Goal: Task Accomplishment & Management: Complete application form

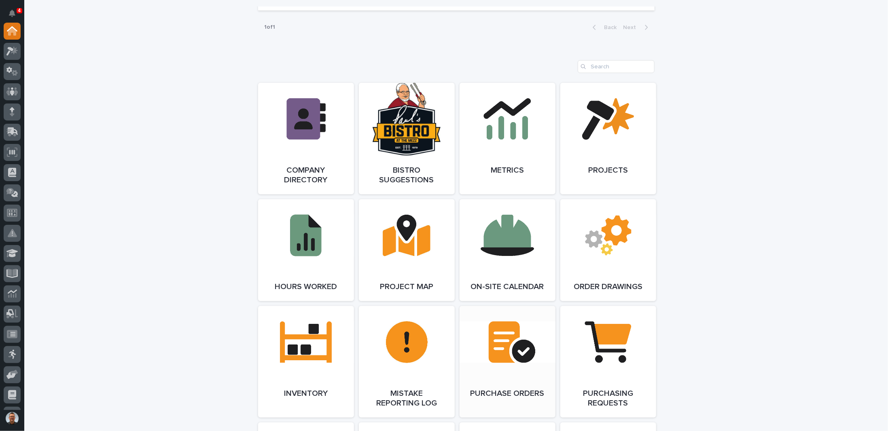
scroll to position [769, 0]
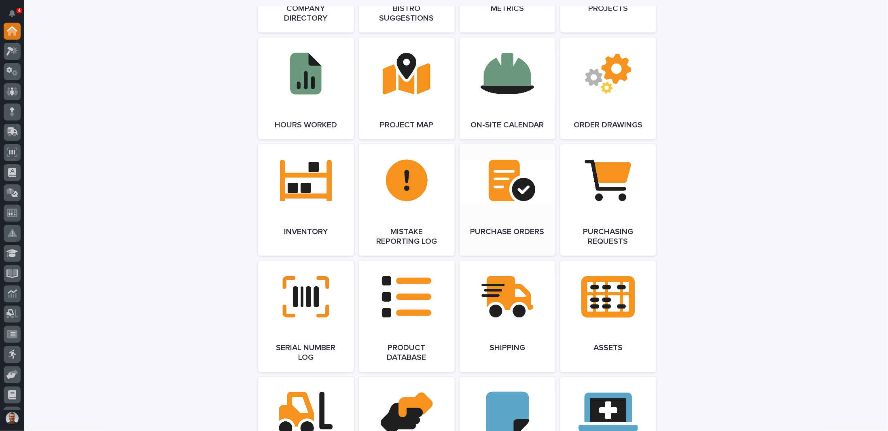
click at [506, 194] on link "Open Link" at bounding box center [508, 200] width 96 height 112
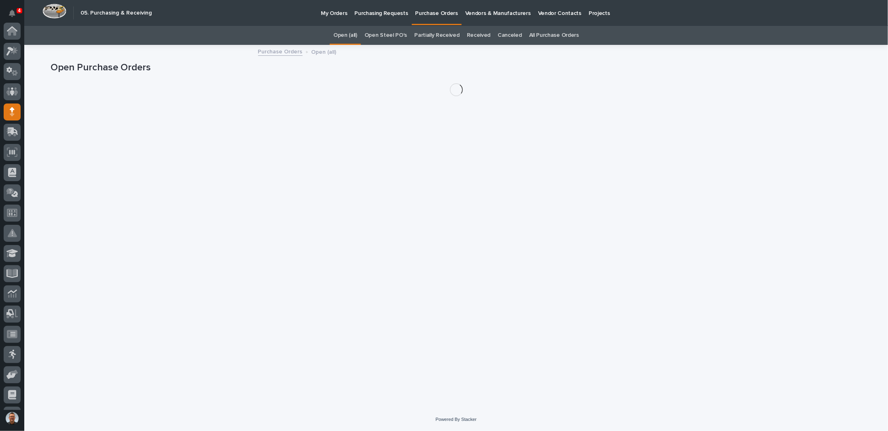
scroll to position [81, 0]
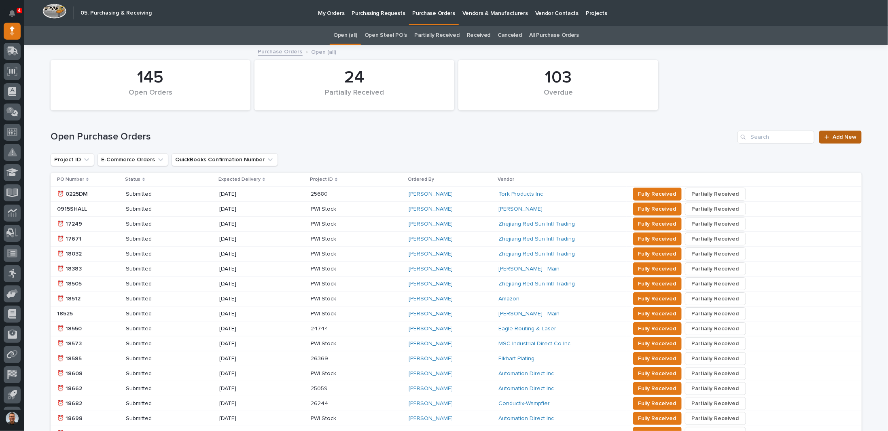
click at [843, 135] on span "Add New" at bounding box center [844, 137] width 24 height 6
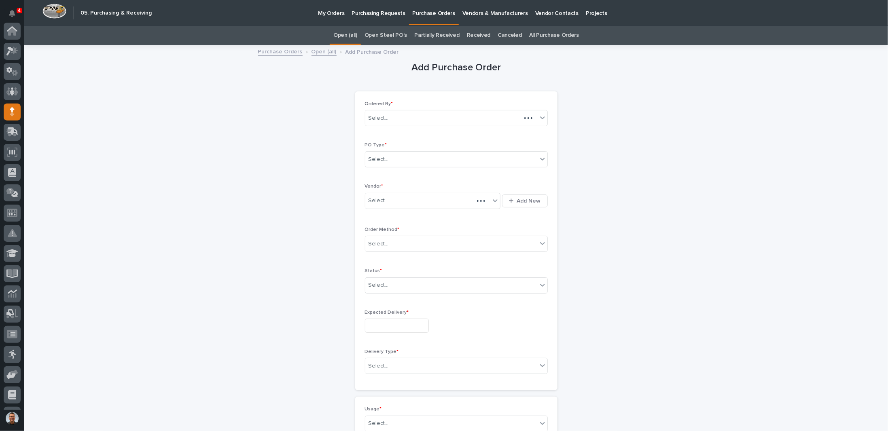
scroll to position [81, 0]
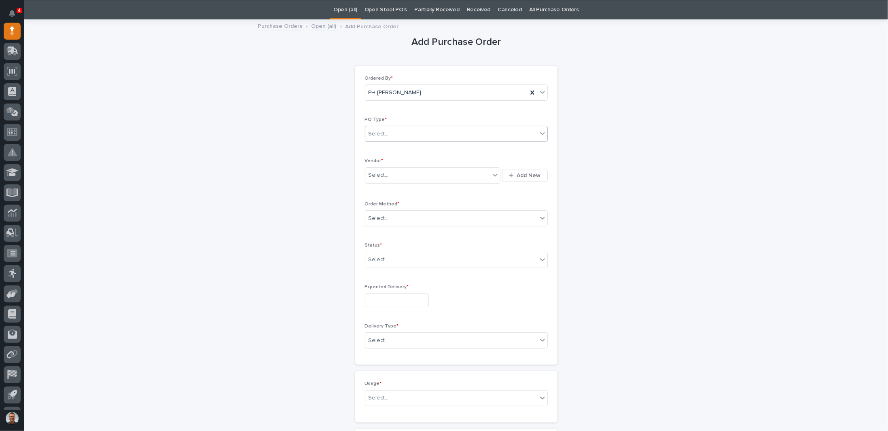
click at [421, 131] on div "Select..." at bounding box center [451, 133] width 172 height 13
click at [392, 163] on div "Paper" at bounding box center [453, 163] width 182 height 14
click at [392, 172] on div "Select..." at bounding box center [427, 175] width 125 height 13
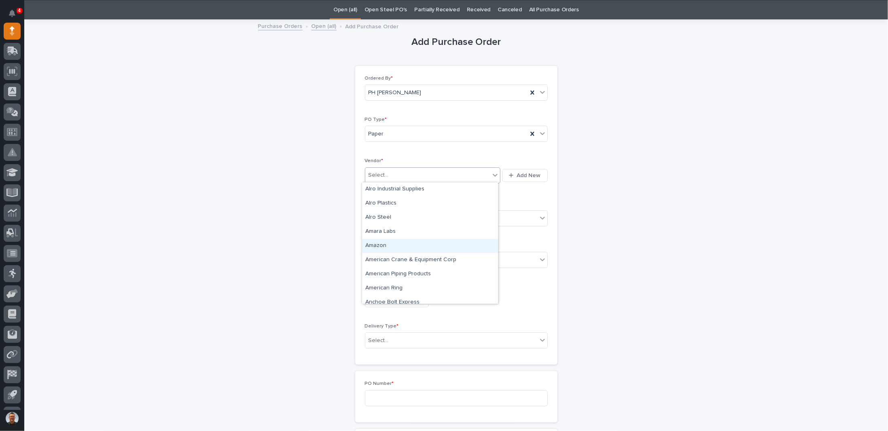
click at [369, 249] on div "Amazon" at bounding box center [430, 246] width 136 height 14
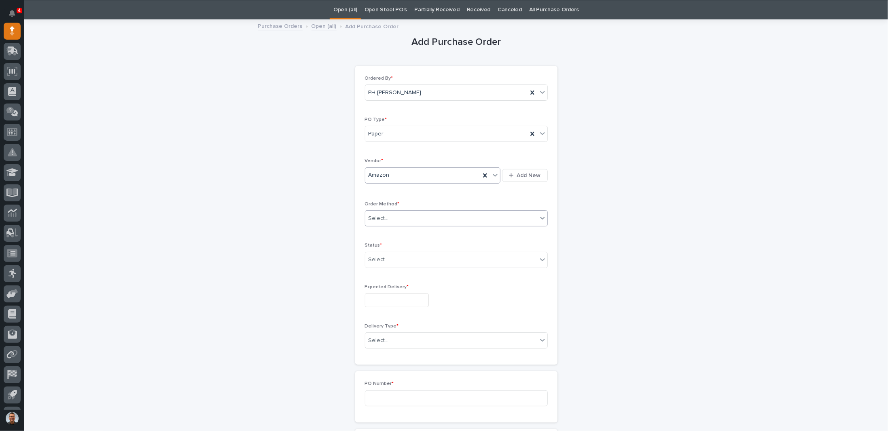
click at [393, 215] on div "Select..." at bounding box center [451, 218] width 172 height 13
click at [388, 230] on div "Online Order" at bounding box center [453, 232] width 182 height 14
click at [391, 259] on div "Select..." at bounding box center [451, 259] width 172 height 13
click at [386, 285] on div "Submitted" at bounding box center [453, 287] width 182 height 14
click at [389, 299] on input "text" at bounding box center [397, 300] width 64 height 14
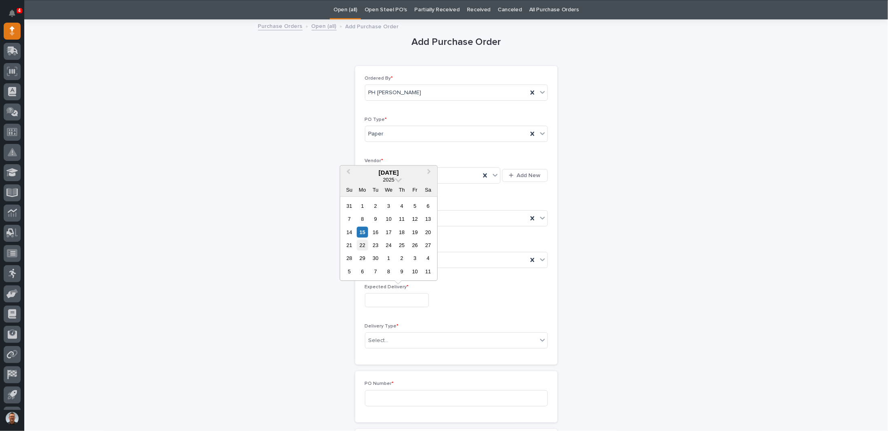
click at [362, 246] on div "22" at bounding box center [362, 245] width 11 height 11
type input "**********"
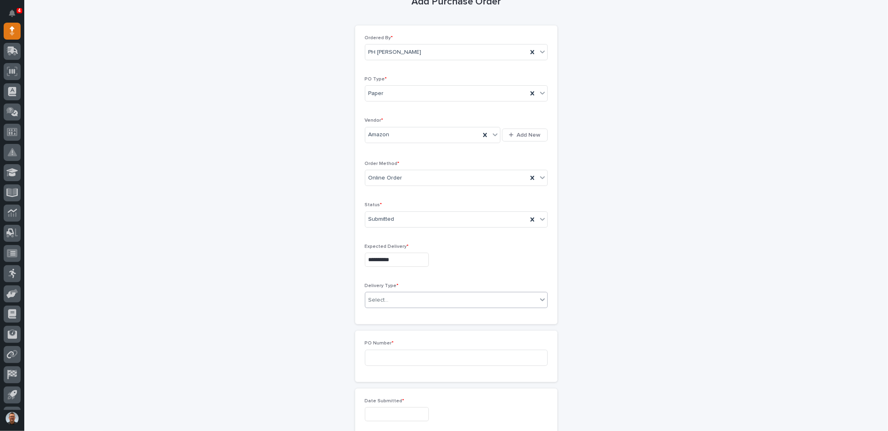
click at [392, 299] on div "Select..." at bounding box center [451, 300] width 172 height 13
click at [388, 313] on div "Deliver to PWI" at bounding box center [453, 313] width 182 height 14
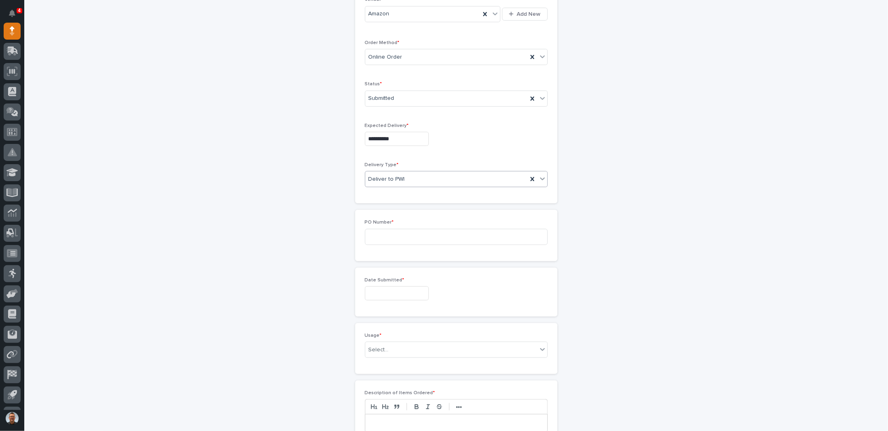
scroll to position [187, 0]
click at [416, 237] on input at bounding box center [456, 237] width 183 height 16
type input "7706PH"
click at [399, 286] on input "text" at bounding box center [397, 293] width 64 height 14
click at [633, 206] on div "**********" at bounding box center [456, 289] width 811 height 862
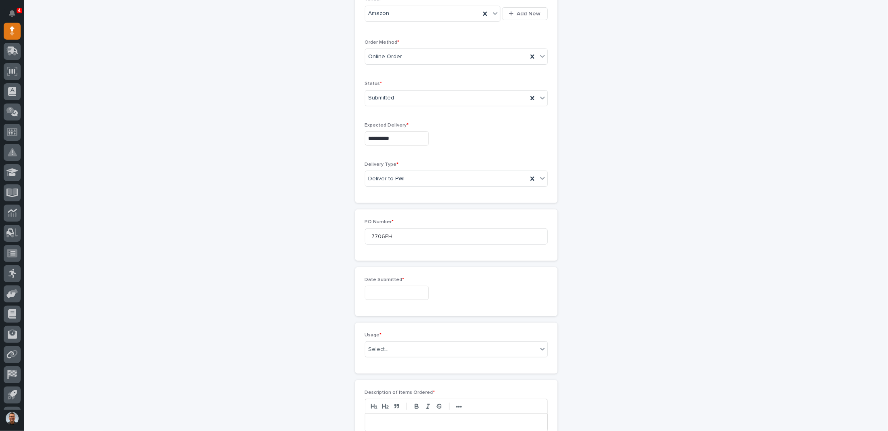
click at [392, 289] on input "text" at bounding box center [397, 293] width 64 height 14
click at [362, 226] on div "15" at bounding box center [362, 224] width 11 height 11
type input "**********"
click at [393, 351] on div "Select..." at bounding box center [451, 349] width 172 height 13
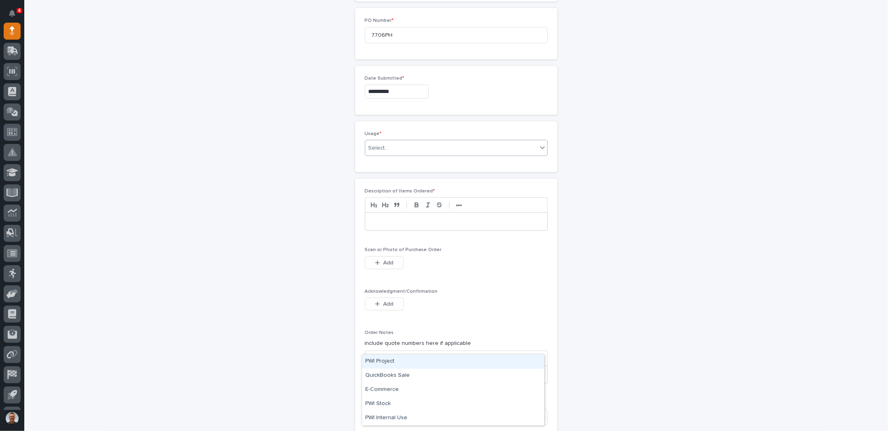
scroll to position [390, 0]
click at [397, 143] on div "Select..." at bounding box center [451, 147] width 172 height 13
click at [540, 146] on icon at bounding box center [542, 147] width 5 height 3
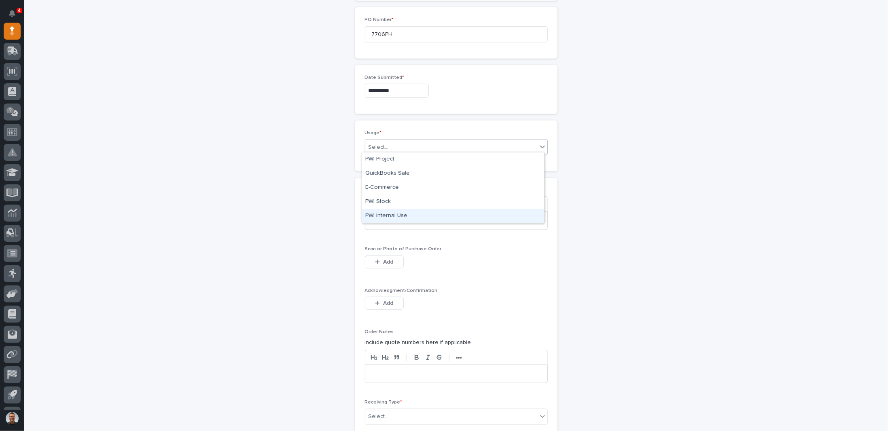
click at [388, 215] on div "PWI Internal Use" at bounding box center [453, 216] width 182 height 14
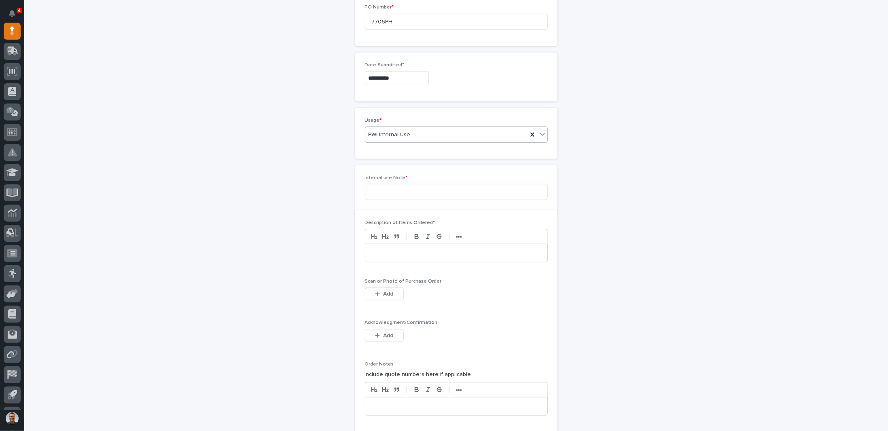
scroll to position [418, 0]
click at [393, 176] on input at bounding box center [456, 176] width 183 height 16
type input "Give to [PERSON_NAME]"
click at [381, 246] on p at bounding box center [456, 250] width 170 height 8
click at [392, 286] on button "Add" at bounding box center [384, 290] width 39 height 13
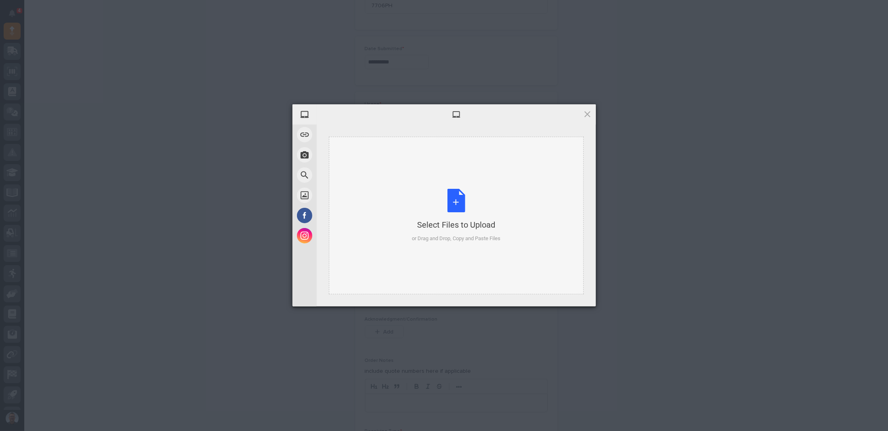
click at [455, 201] on div "Select Files to Upload or Drag and Drop, Copy and Paste Files" at bounding box center [456, 216] width 89 height 54
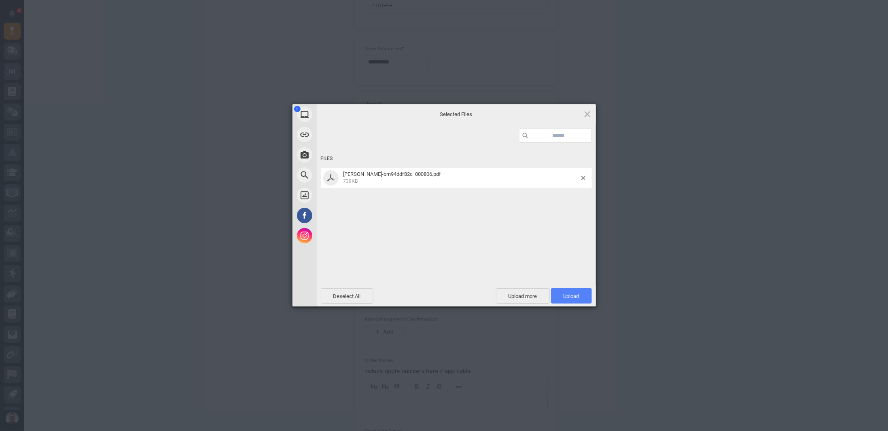
click at [577, 293] on span "Upload 1" at bounding box center [571, 296] width 16 height 6
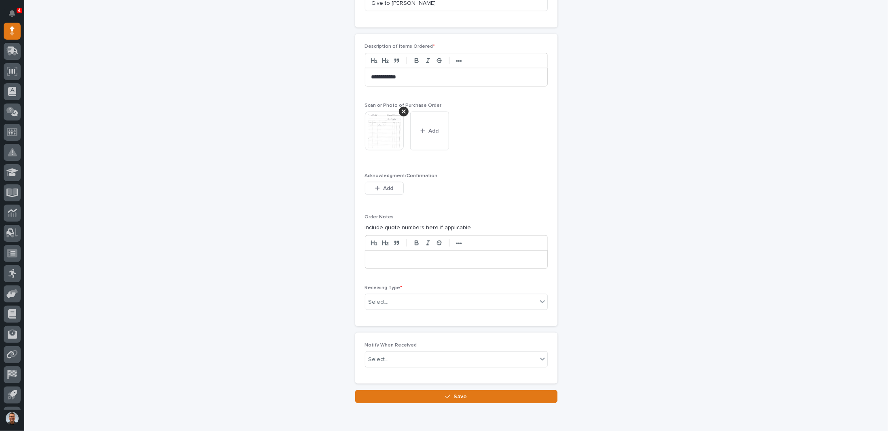
scroll to position [621, 0]
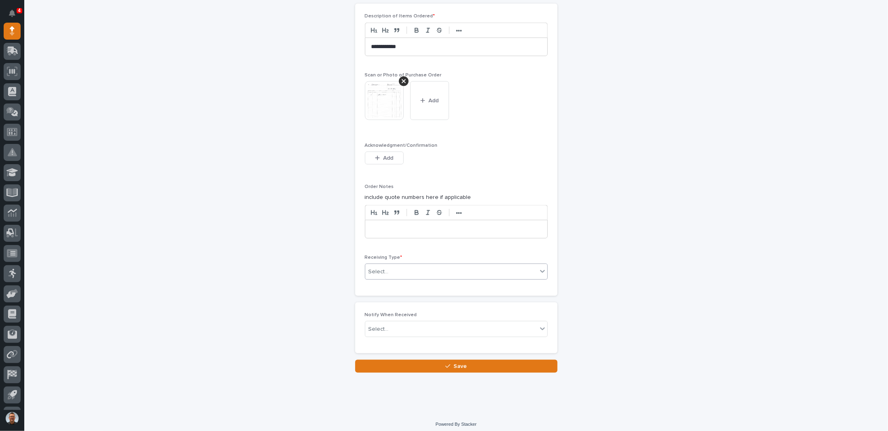
click at [389, 267] on div "Select..." at bounding box center [451, 271] width 172 height 13
click at [383, 326] on div "Deliver to" at bounding box center [453, 325] width 182 height 14
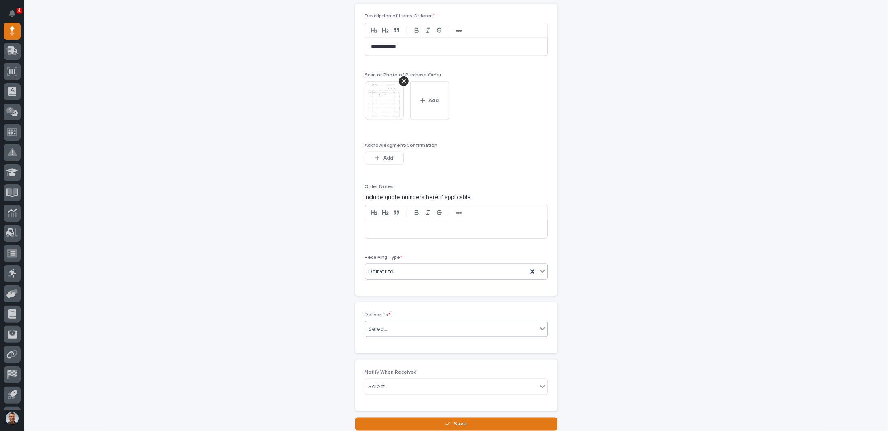
click at [388, 324] on div "Select..." at bounding box center [451, 329] width 172 height 13
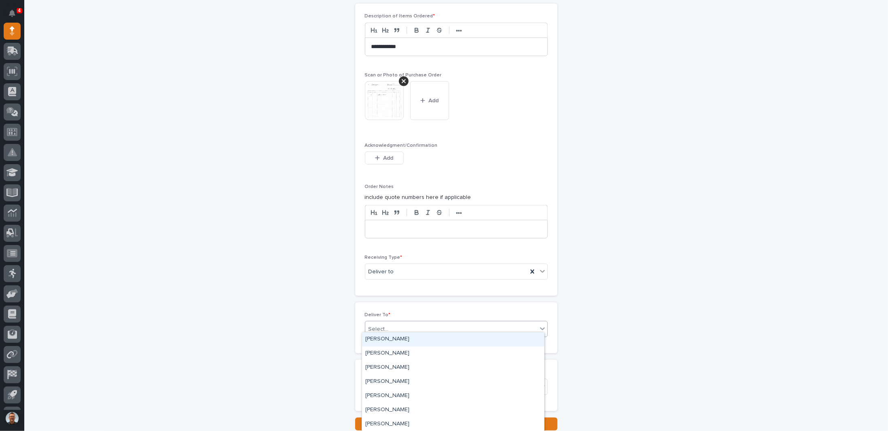
type input "*"
click at [380, 335] on div "[PERSON_NAME]" at bounding box center [453, 337] width 182 height 14
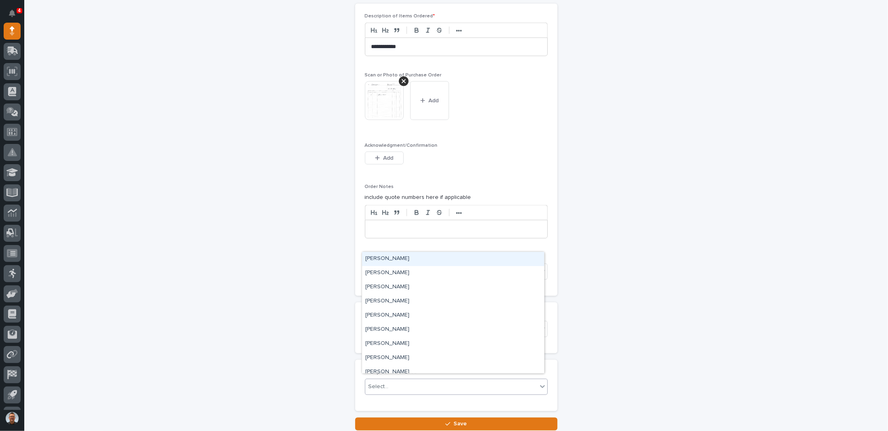
click at [407, 380] on div "Select..." at bounding box center [451, 386] width 172 height 13
type input "**"
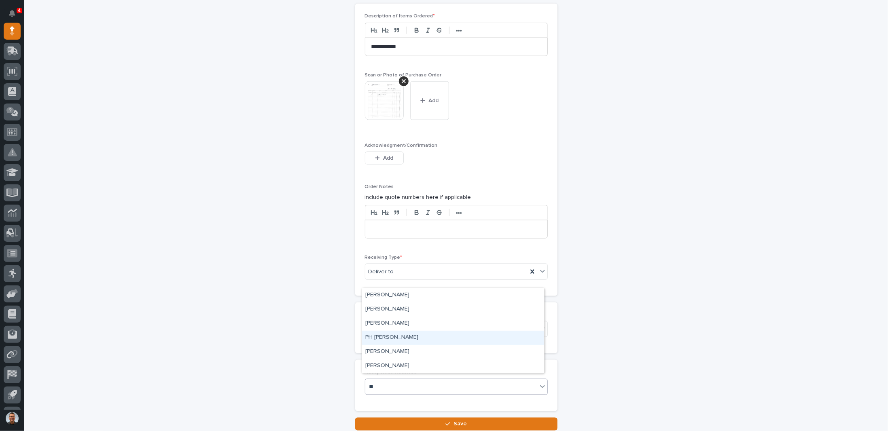
click at [375, 337] on div "PH [PERSON_NAME]" at bounding box center [453, 338] width 182 height 14
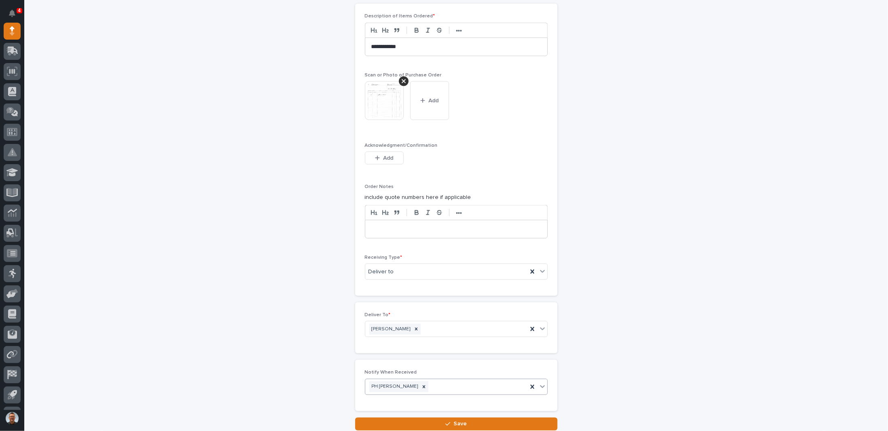
click at [472, 419] on button "Save" at bounding box center [456, 424] width 202 height 13
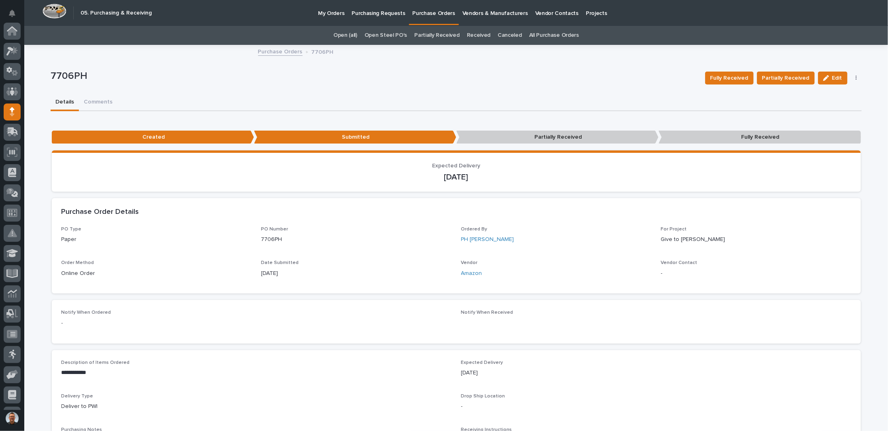
scroll to position [81, 0]
